Goal: Check status: Check status

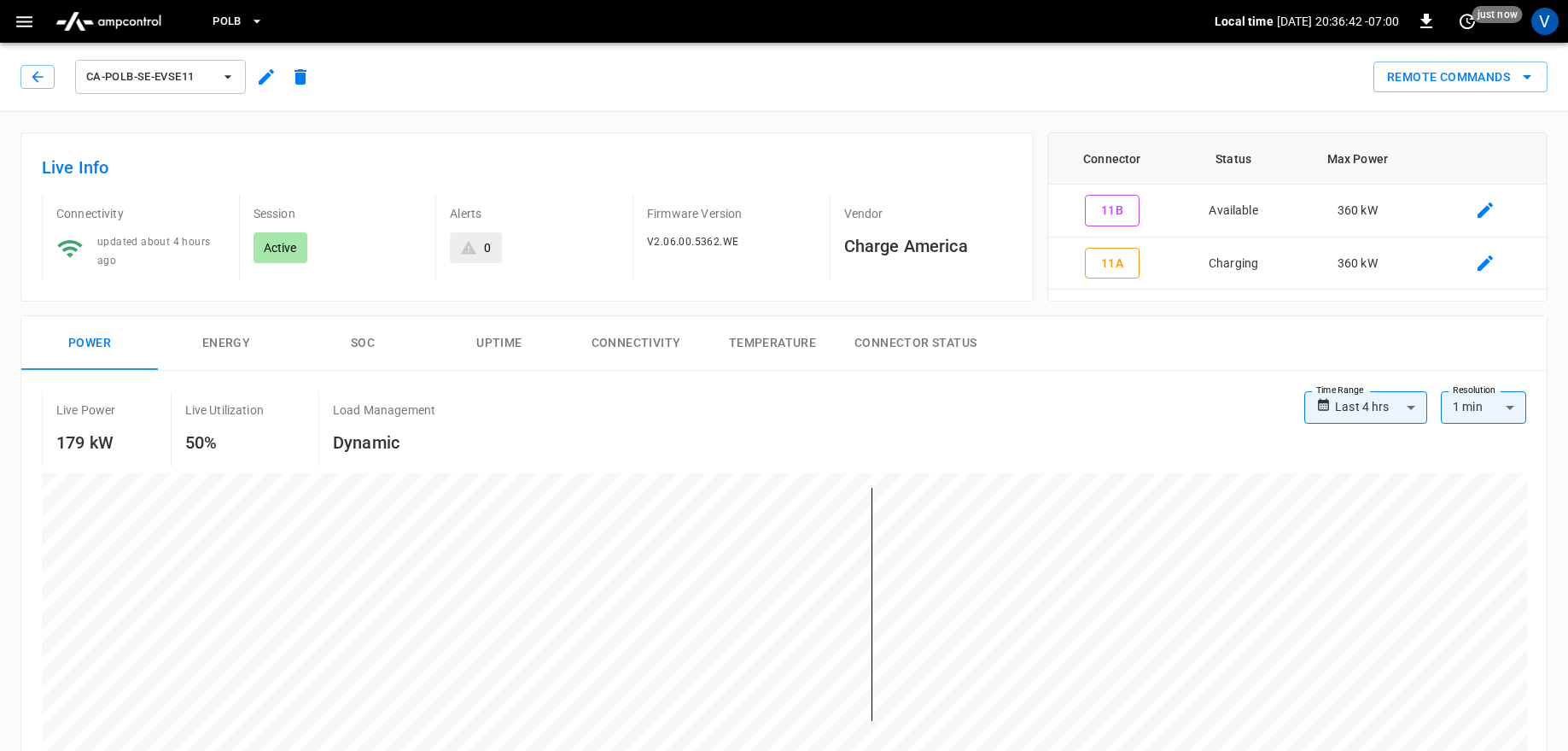
scroll to position [696, 0]
